Goal: Navigation & Orientation: Find specific page/section

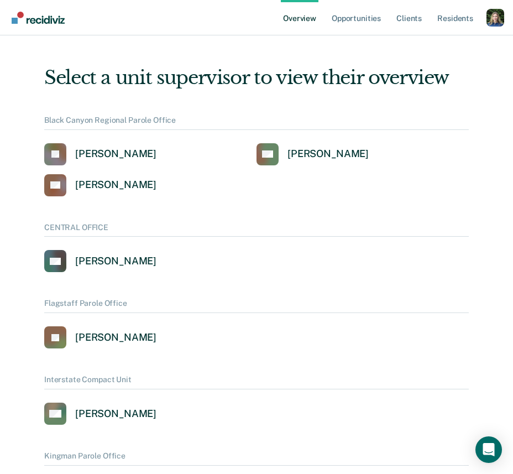
click at [488, 19] on div "Profile dropdown button" at bounding box center [496, 18] width 18 height 18
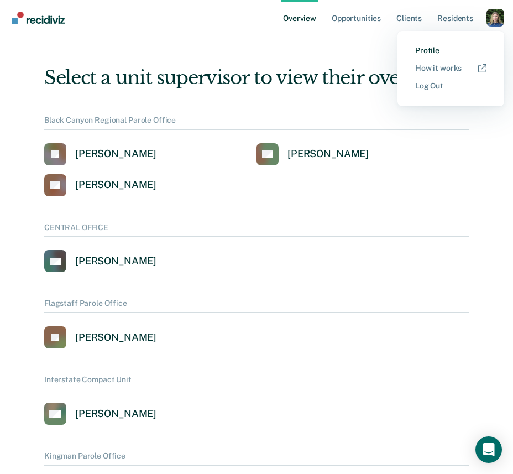
click at [437, 50] on link "Profile" at bounding box center [450, 50] width 71 height 9
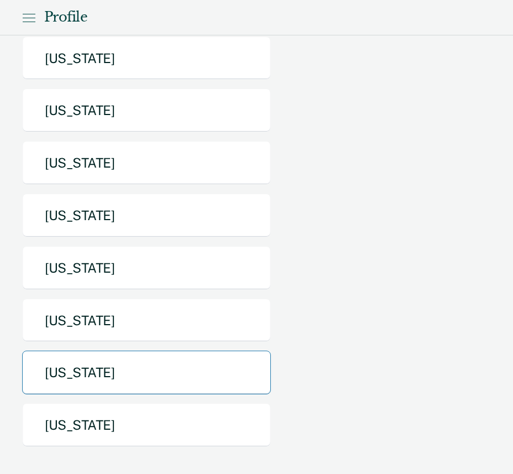
scroll to position [466, 0]
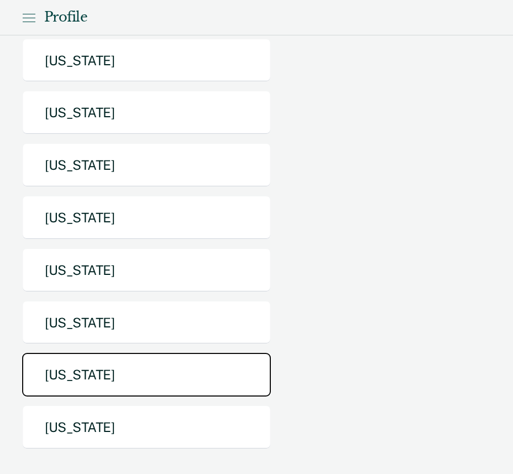
click at [152, 369] on button "Texas" at bounding box center [146, 375] width 249 height 44
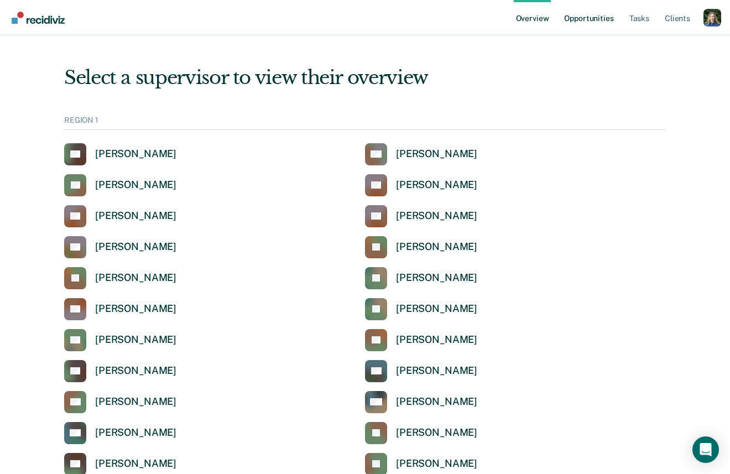
click at [513, 20] on link "Opportunities" at bounding box center [589, 17] width 54 height 35
